Goal: Navigation & Orientation: Find specific page/section

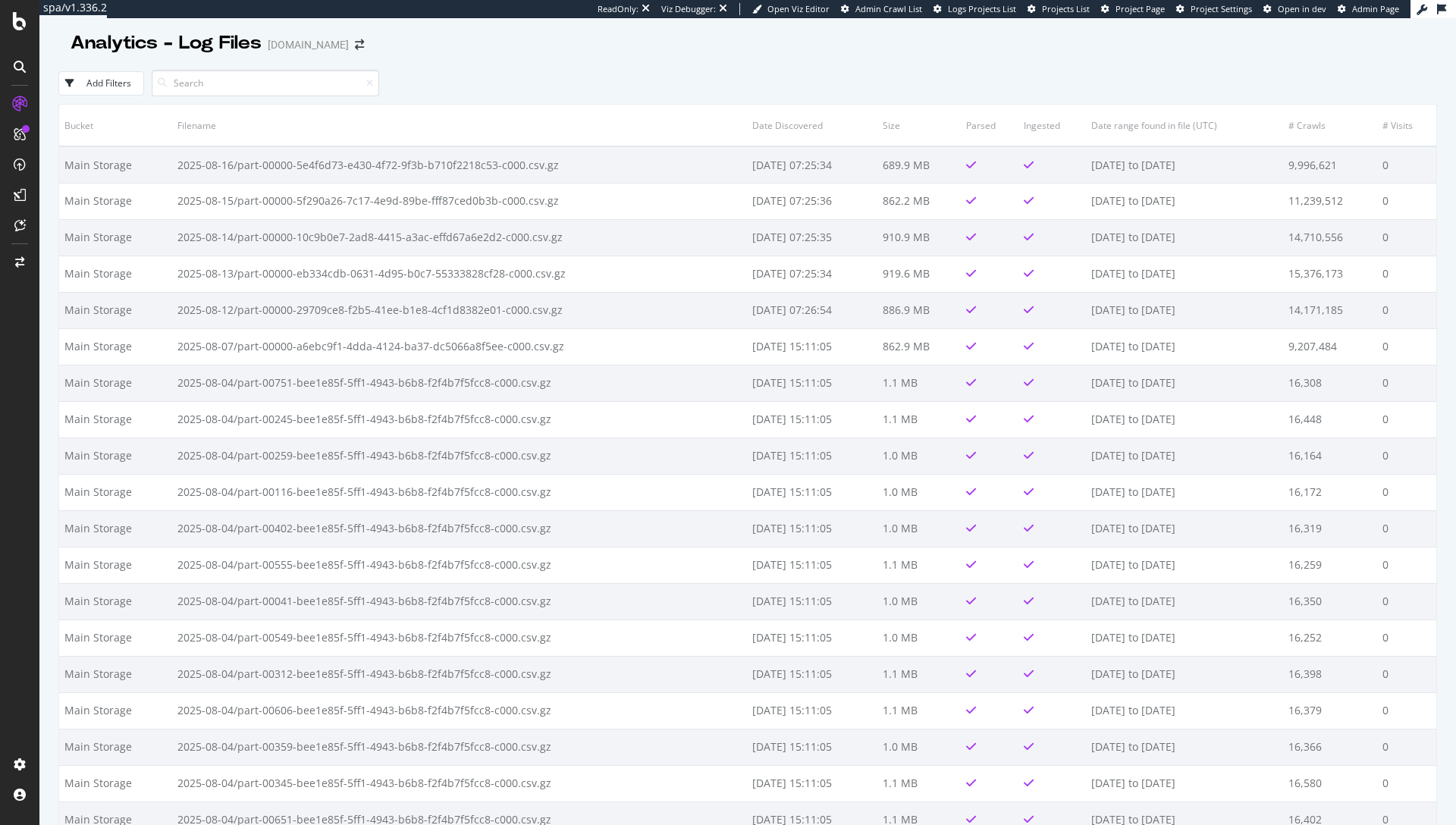
click at [1139, 14] on span "Project Page" at bounding box center [1140, 9] width 49 height 11
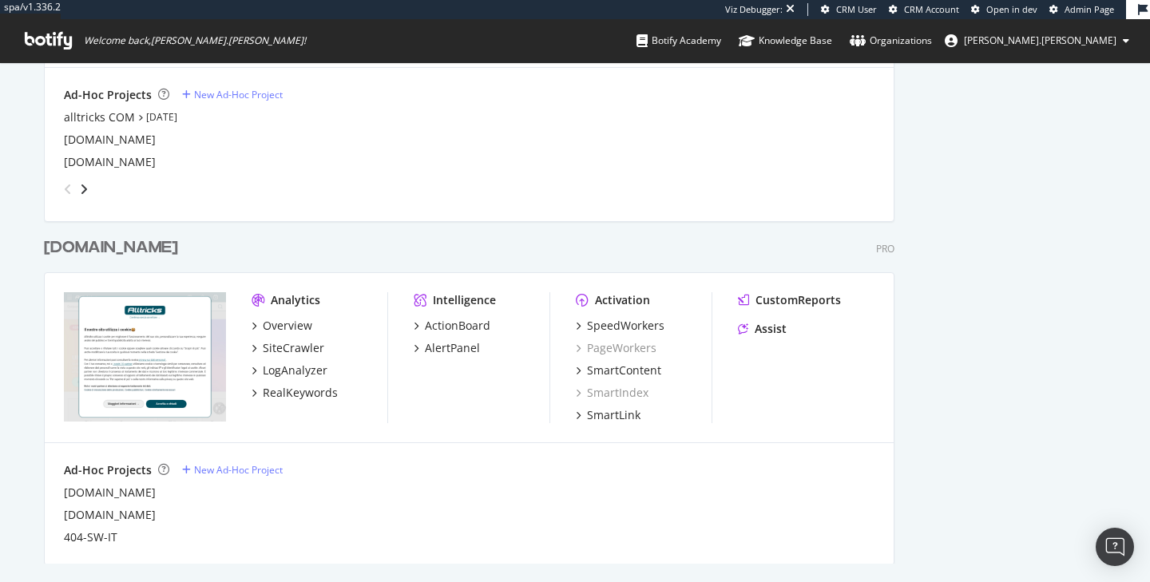
scroll to position [1348, 0]
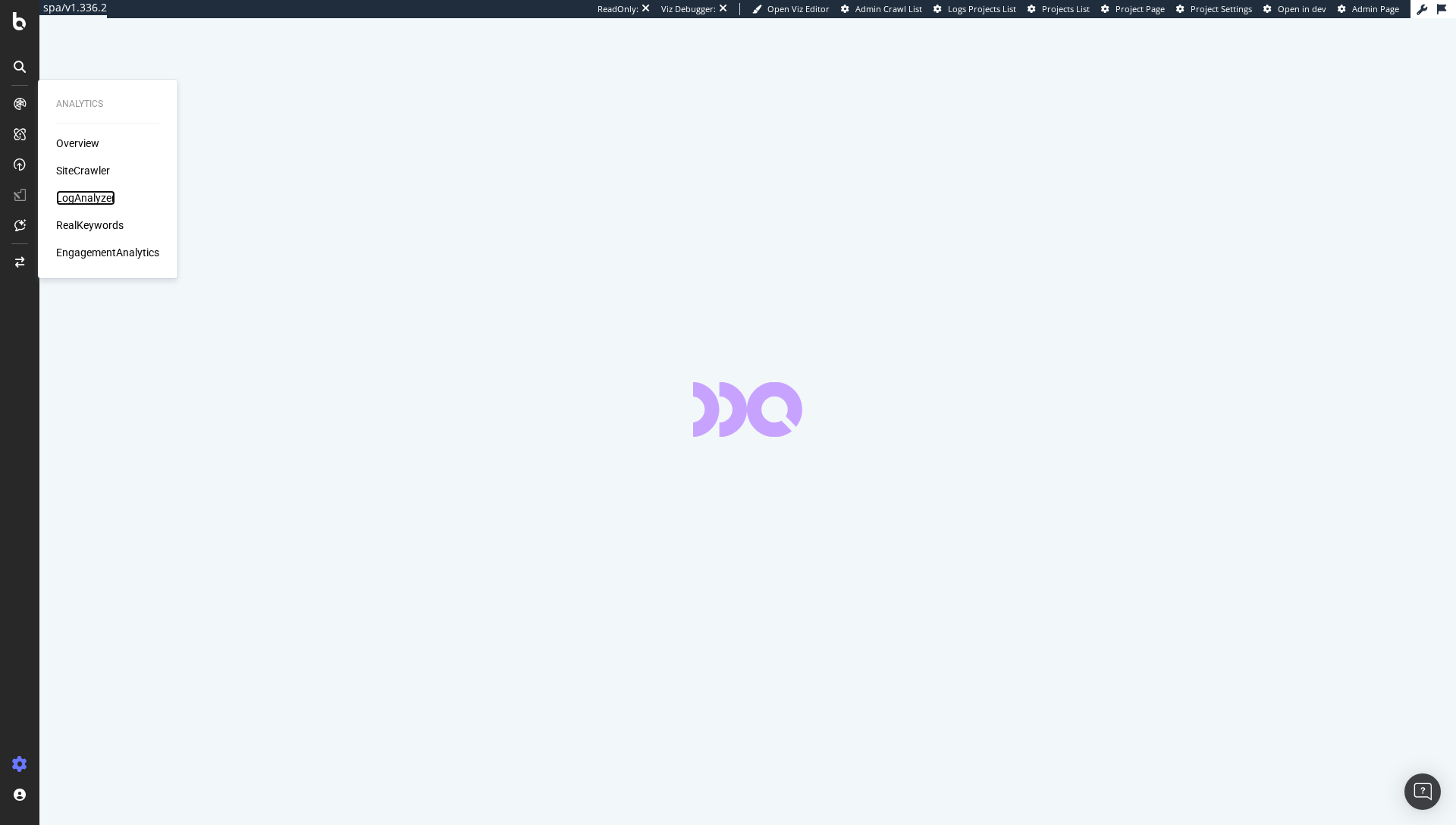
click at [88, 190] on div "LogAnalyzer" at bounding box center [85, 197] width 59 height 15
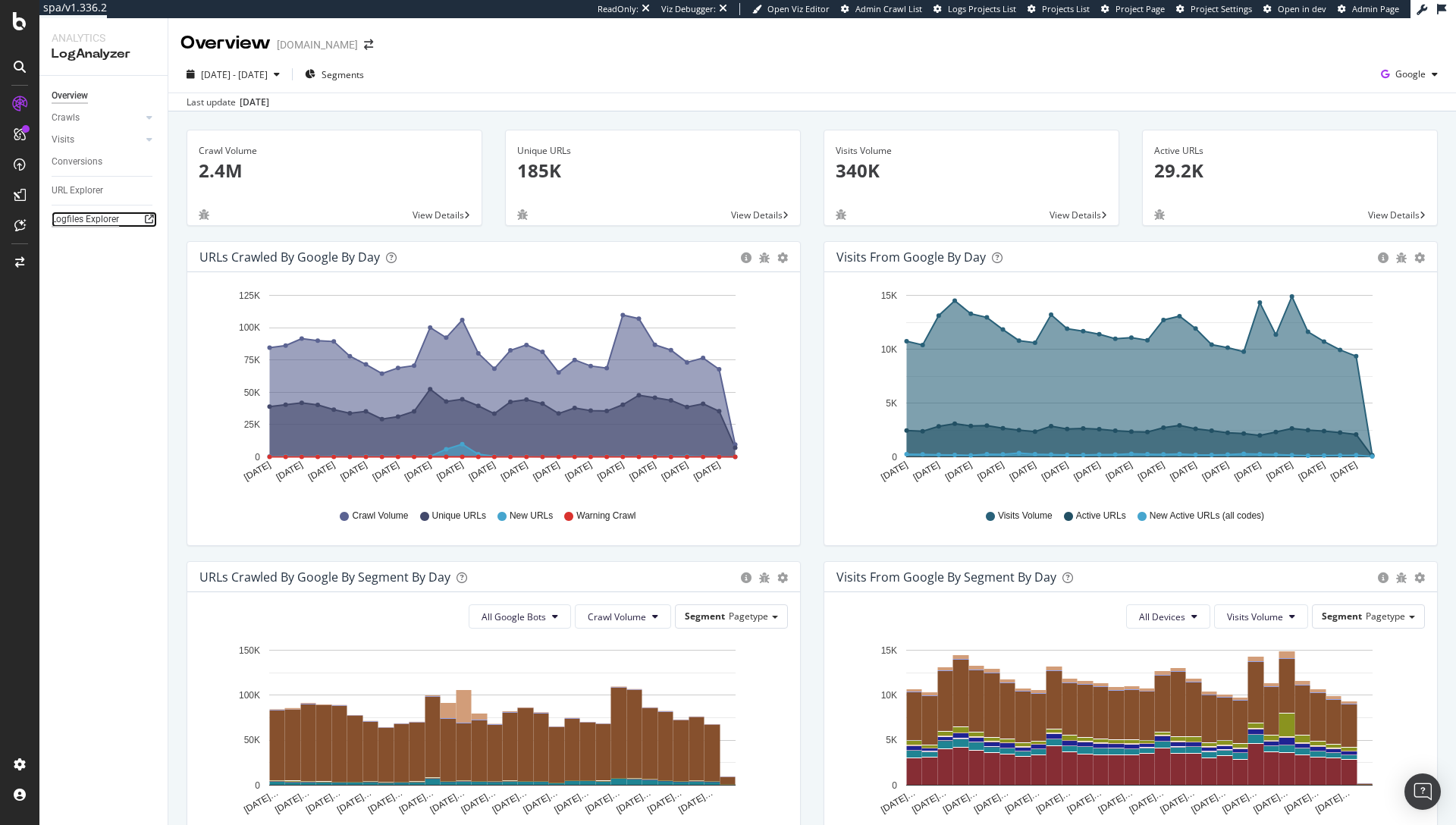
click at [117, 216] on div "Logfiles Explorer" at bounding box center [85, 219] width 67 height 16
click at [1154, 6] on span "Project Page" at bounding box center [1140, 9] width 49 height 11
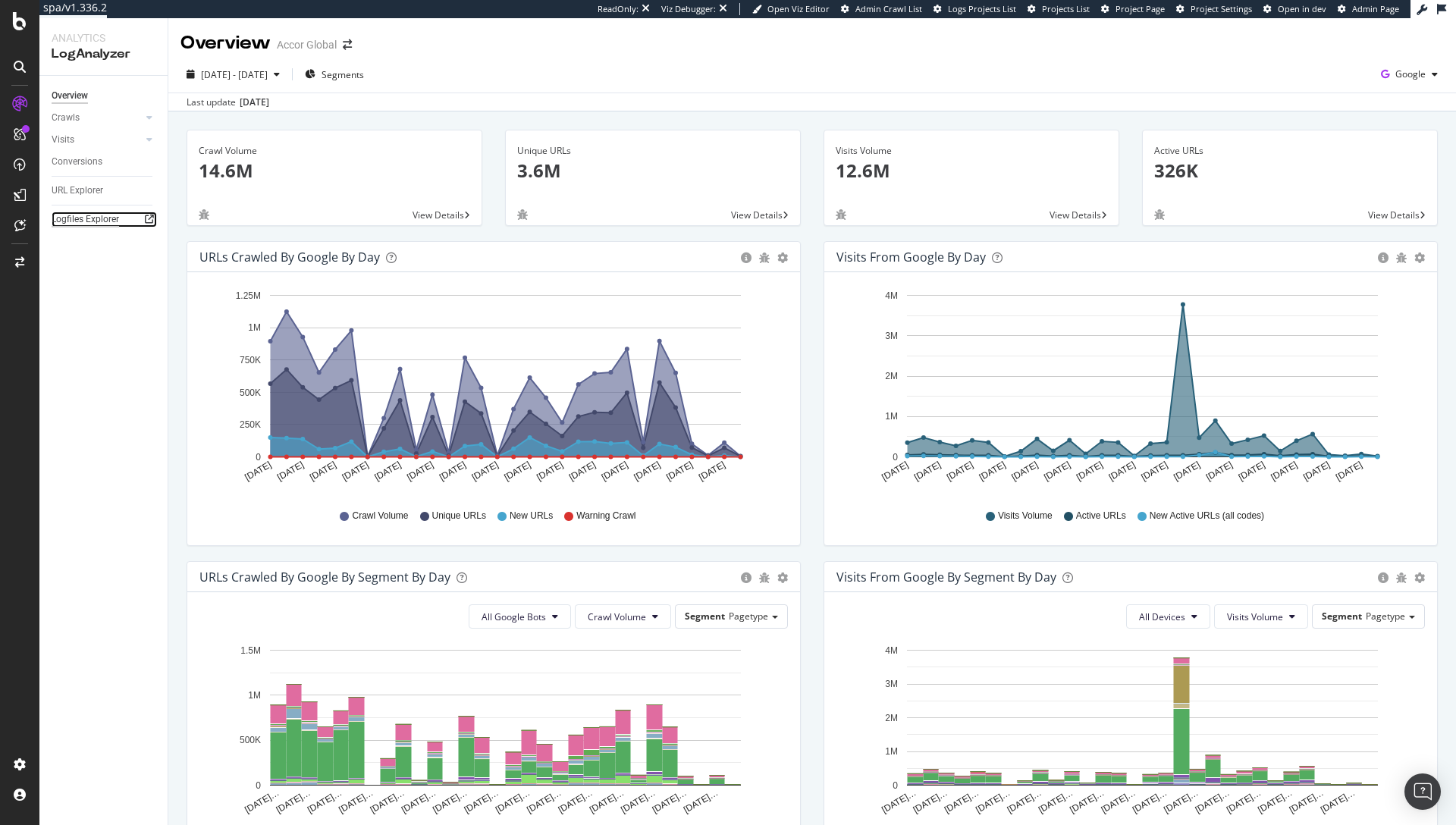
click at [71, 223] on div "Logfiles Explorer" at bounding box center [85, 219] width 67 height 16
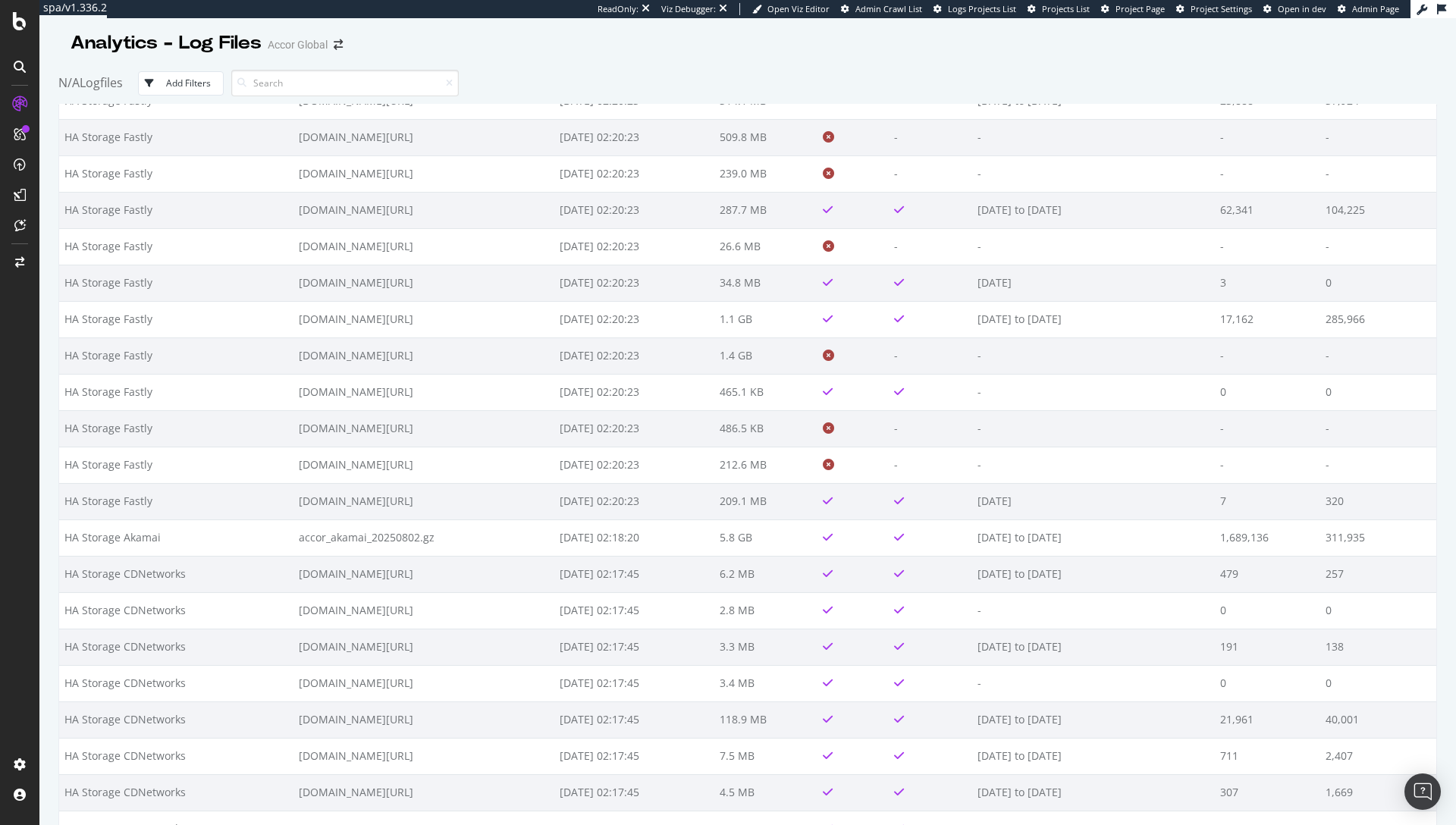
scroll to position [18797, 0]
